Goal: Information Seeking & Learning: Understand process/instructions

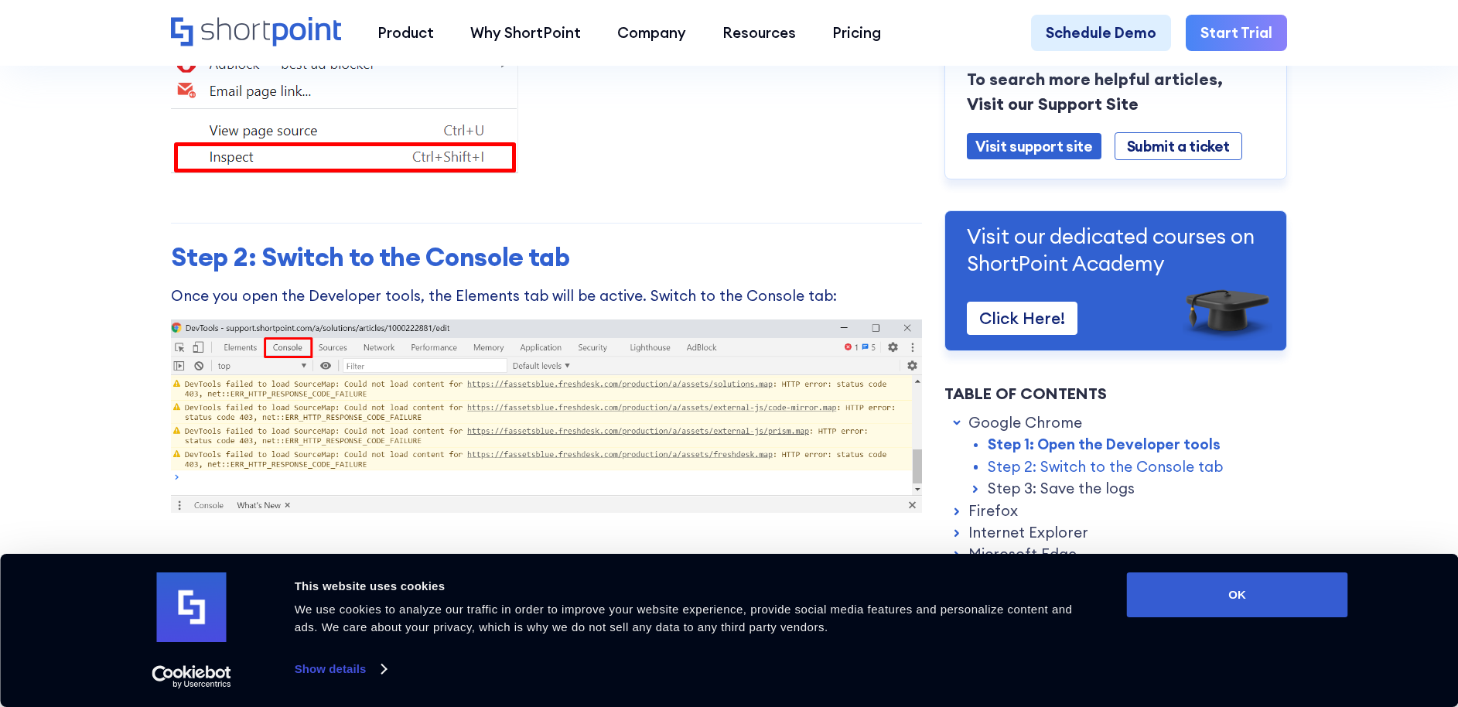
scroll to position [1095, 0]
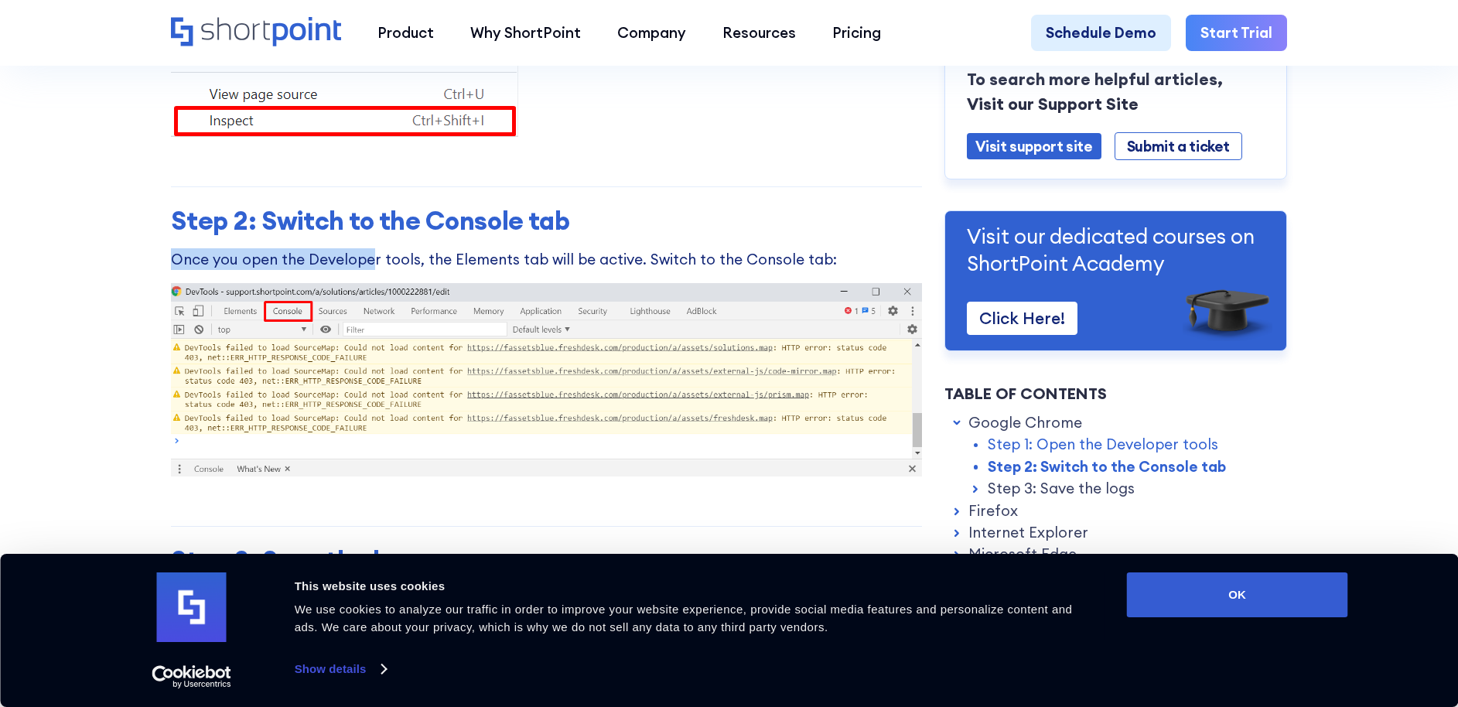
drag, startPoint x: 165, startPoint y: 265, endPoint x: 370, endPoint y: 266, distance: 205.0
click at [389, 265] on p "Once you open the Developer tools, the Elements tab will be active. Switch to t…" at bounding box center [546, 259] width 751 height 22
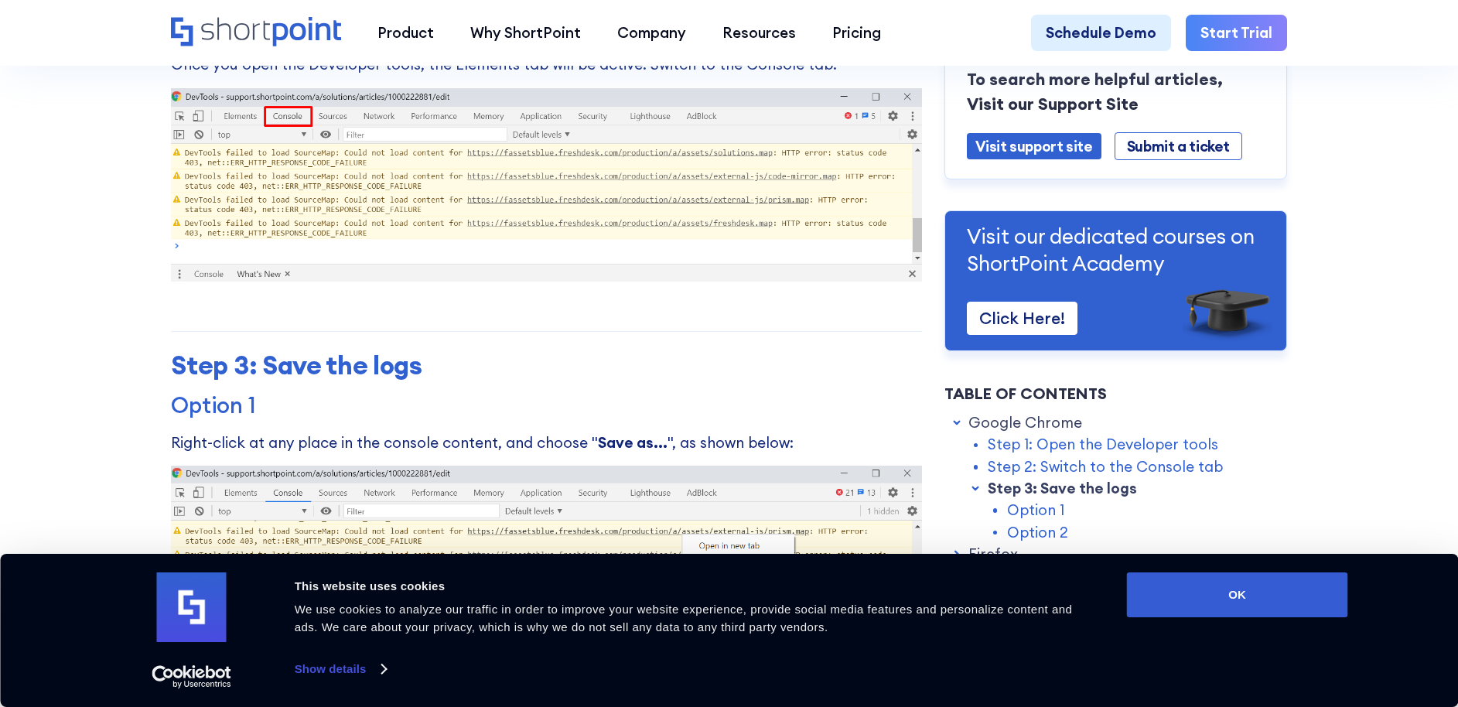
scroll to position [1287, 0]
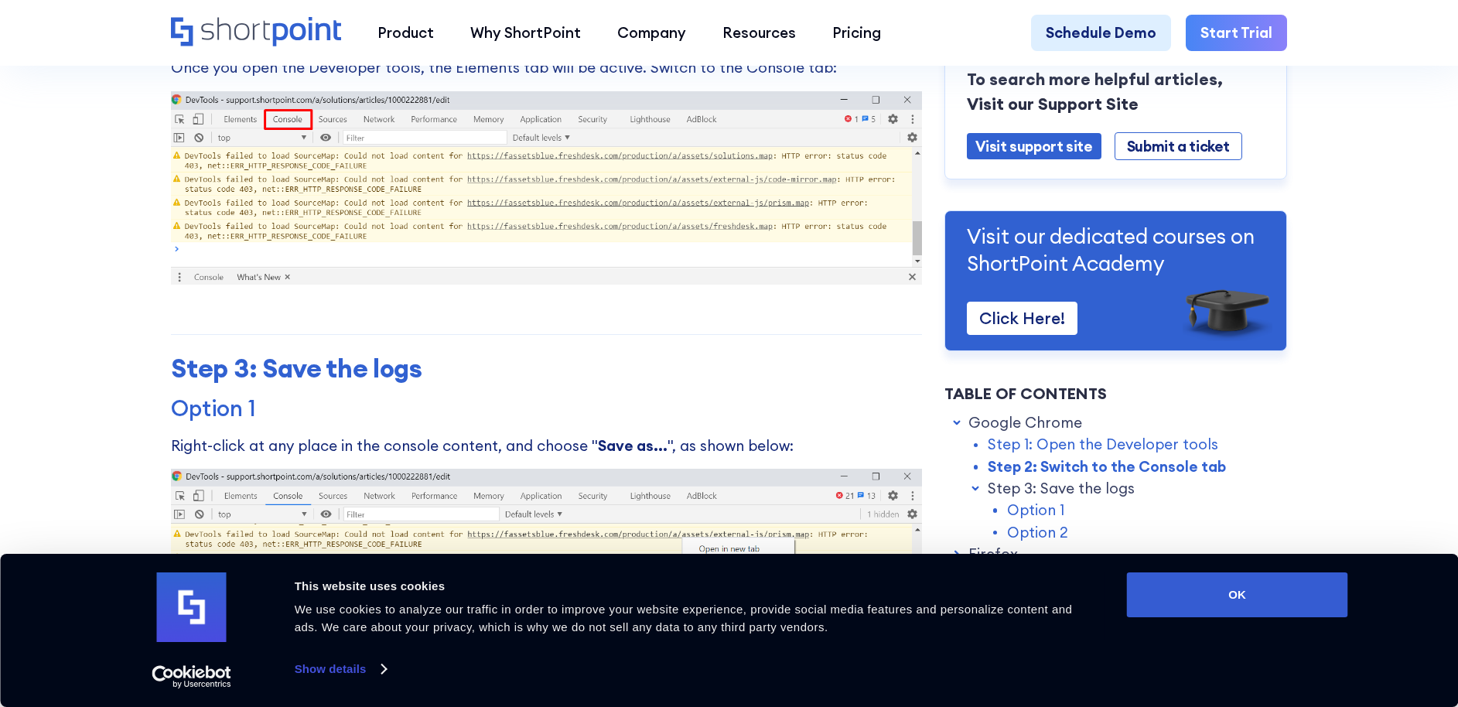
click at [249, 442] on p "Right-click at any place in the console content, and choose " Save as... ", as …" at bounding box center [546, 446] width 751 height 22
drag, startPoint x: 172, startPoint y: 449, endPoint x: 473, endPoint y: 453, distance: 301.7
click at [473, 453] on p "Right-click at any place in the console content, and choose " Save as... ", as …" at bounding box center [546, 446] width 751 height 22
click at [359, 456] on p "Right-click at any place in the console content, and choose " Save as... ", as …" at bounding box center [546, 446] width 751 height 22
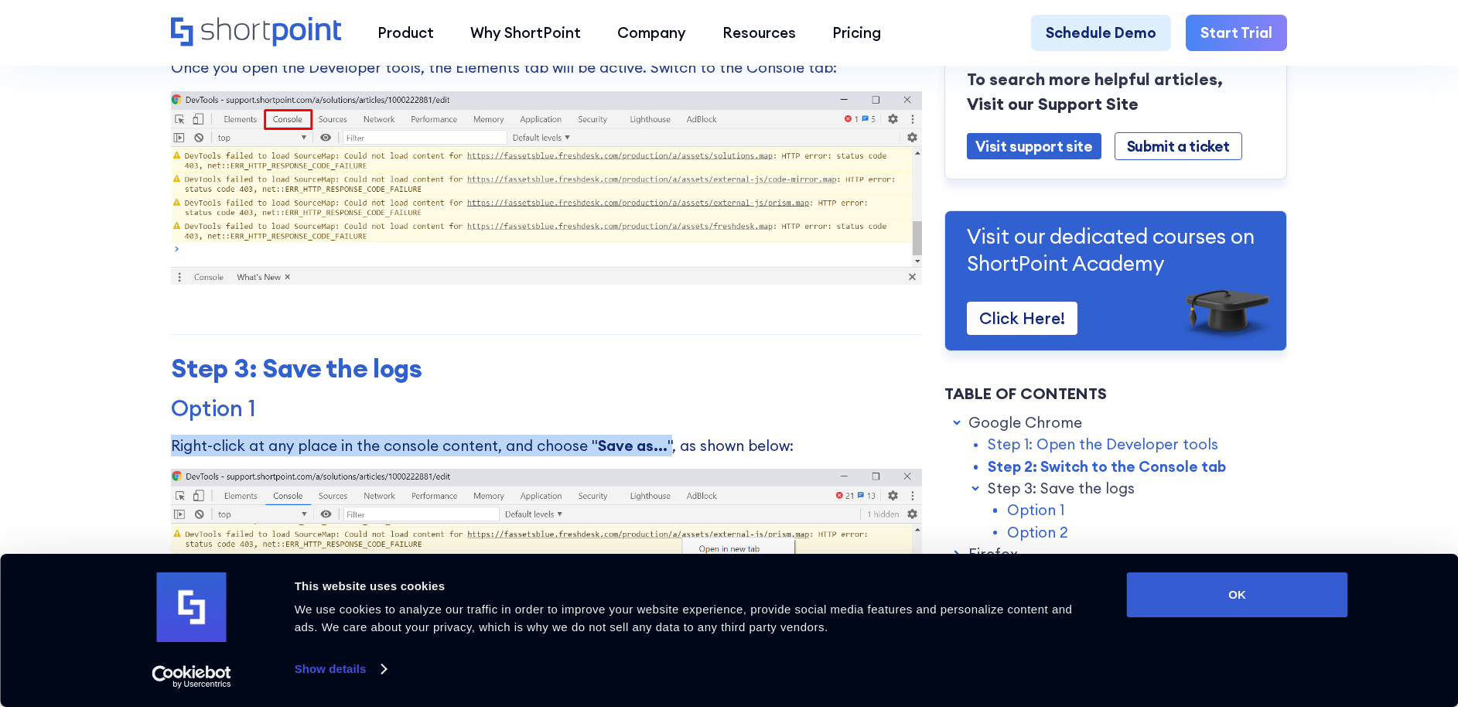
drag, startPoint x: 151, startPoint y: 458, endPoint x: 657, endPoint y: 451, distance: 506.6
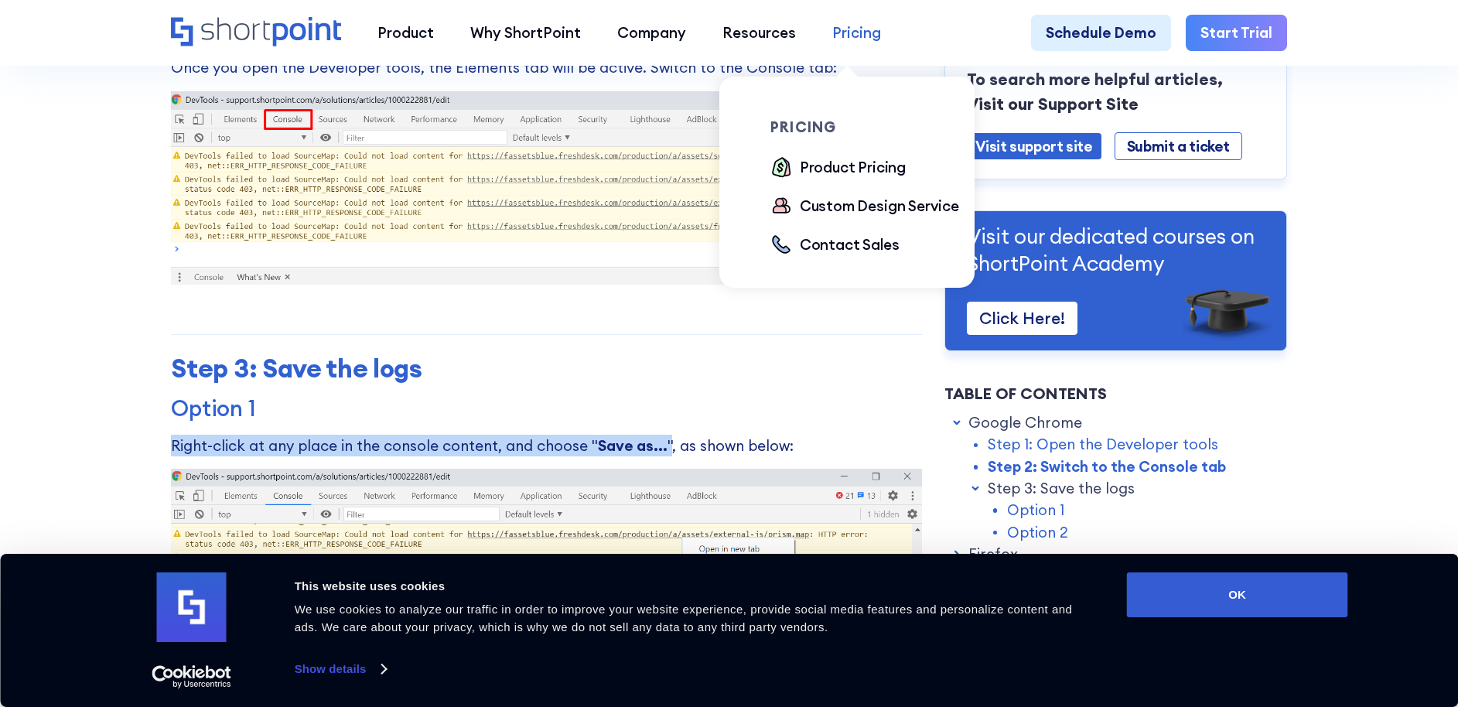
copy p "Right-click at any place in the console content, and choose " Save as... ""
